Goal: Find specific page/section: Find specific page/section

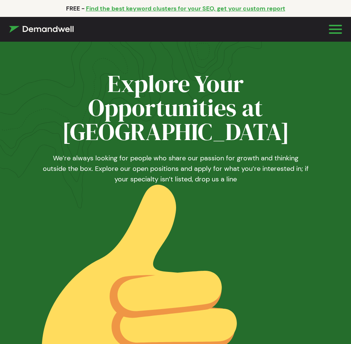
click at [335, 25] on div "Our Process Software Features Demandwell Services Use Cases Customer Stories Re…" at bounding box center [175, 29] width 351 height 25
click at [335, 27] on div "Our Process Software Features Demandwell Services Use Cases Customer Stories Re…" at bounding box center [175, 29] width 351 height 25
click at [333, 30] on span at bounding box center [335, 30] width 13 height 2
click at [0, 0] on input "checkbox" at bounding box center [0, 0] width 0 height 0
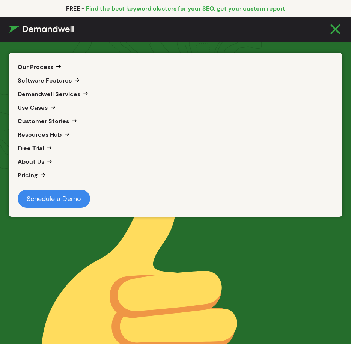
click at [64, 256] on img at bounding box center [176, 320] width 271 height 271
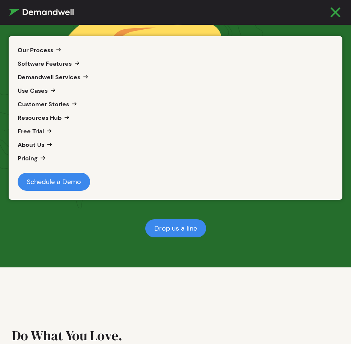
scroll to position [338, 0]
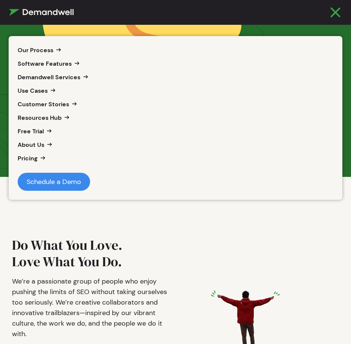
drag, startPoint x: 63, startPoint y: 253, endPoint x: 337, endPoint y: 8, distance: 367.7
click at [337, 8] on div "Our Process Software Features Demandwell Services Use Cases Customer Stories Re…" at bounding box center [175, 12] width 351 height 25
click at [335, 12] on span at bounding box center [335, 13] width 13 height 2
click at [0, 0] on input "checkbox" at bounding box center [0, 0] width 0 height 0
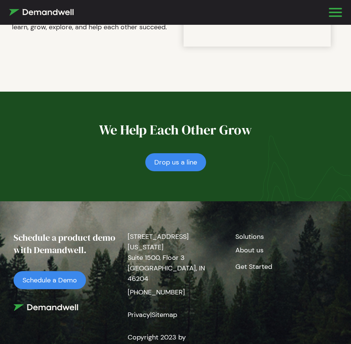
scroll to position [1466, 0]
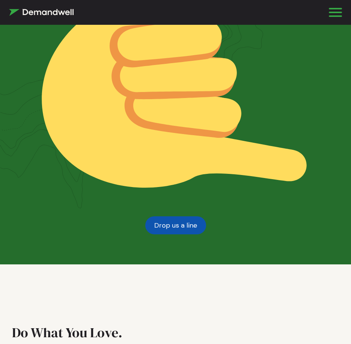
scroll to position [263, 0]
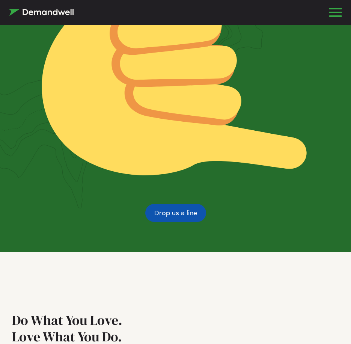
click at [181, 215] on link "Drop us a line" at bounding box center [175, 213] width 61 height 18
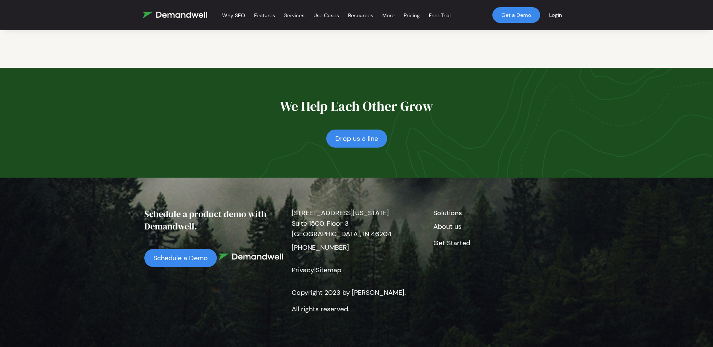
scroll to position [1478, 0]
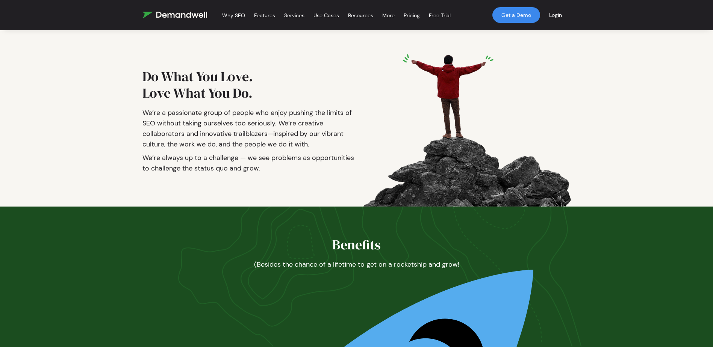
scroll to position [113, 0]
